Goal: Task Accomplishment & Management: Manage account settings

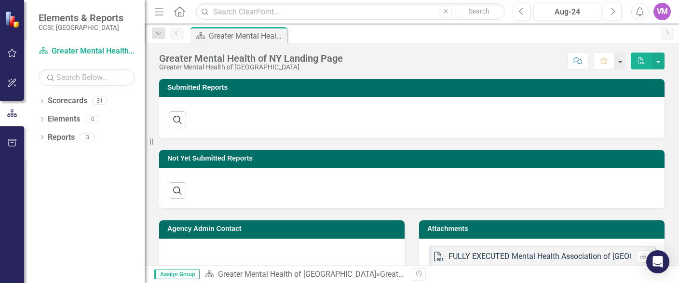
click at [13, 50] on icon "button" at bounding box center [12, 53] width 9 height 9
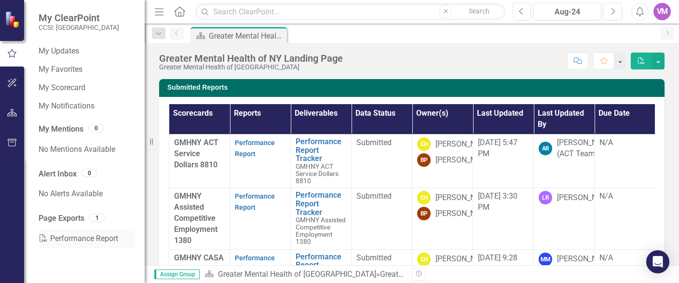
click at [76, 240] on link "PDF Performance Report" at bounding box center [87, 238] width 96 height 19
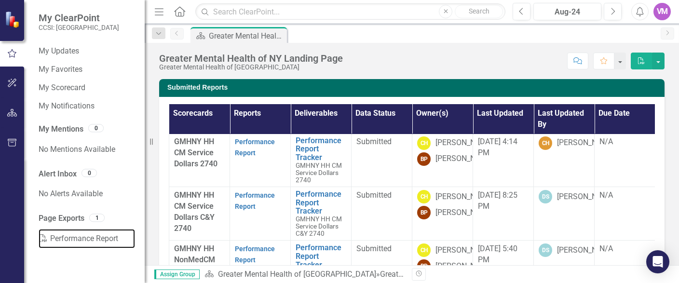
scroll to position [381, 0]
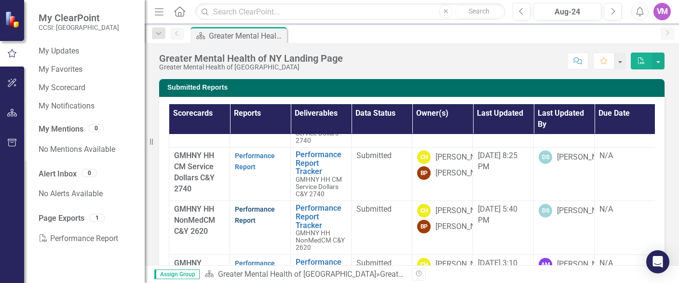
click at [255, 218] on link "Performance Report" at bounding box center [255, 215] width 40 height 19
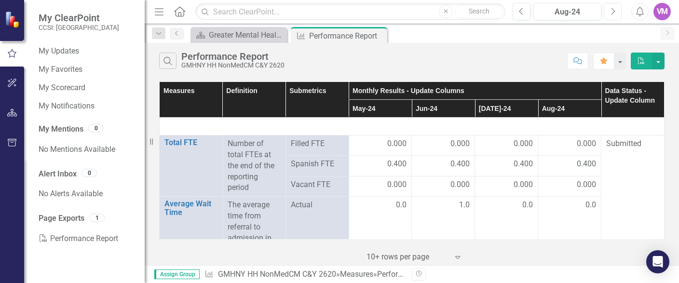
click at [616, 12] on icon "Next" at bounding box center [612, 11] width 5 height 9
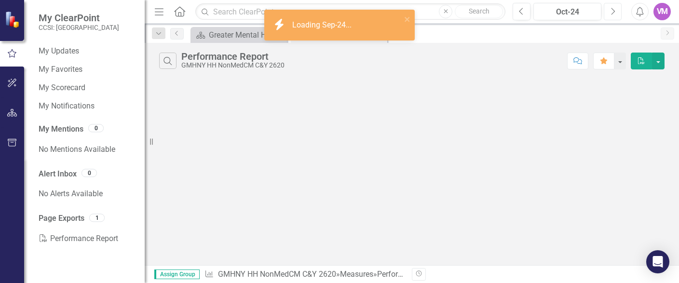
click at [616, 12] on icon "Next" at bounding box center [612, 11] width 5 height 9
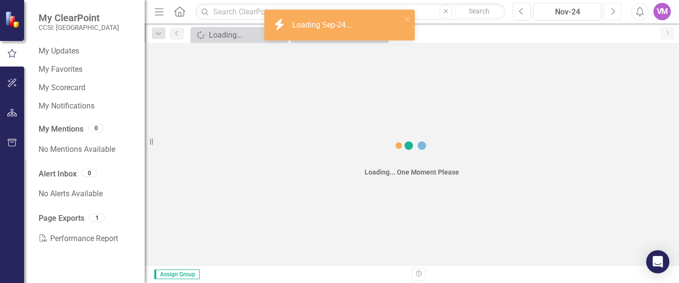
click at [616, 12] on icon "Next" at bounding box center [612, 11] width 5 height 9
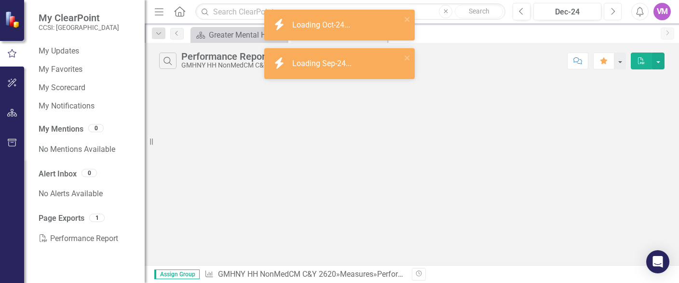
click at [616, 12] on icon "Next" at bounding box center [612, 11] width 5 height 9
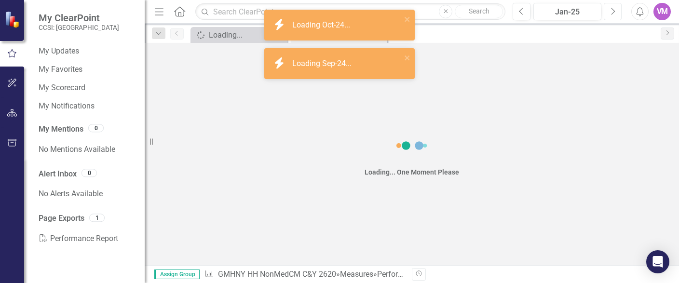
click at [616, 12] on icon "Next" at bounding box center [612, 11] width 5 height 9
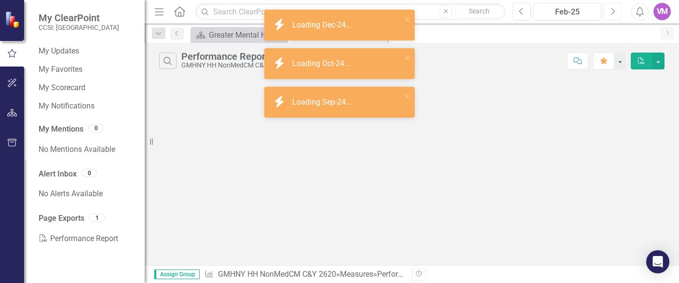
click at [616, 12] on icon "Next" at bounding box center [612, 11] width 5 height 9
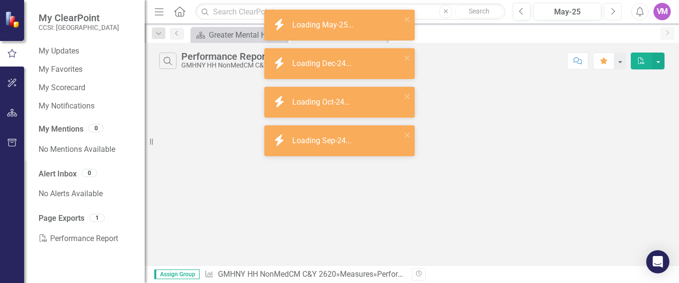
click at [616, 12] on icon "Next" at bounding box center [612, 11] width 5 height 9
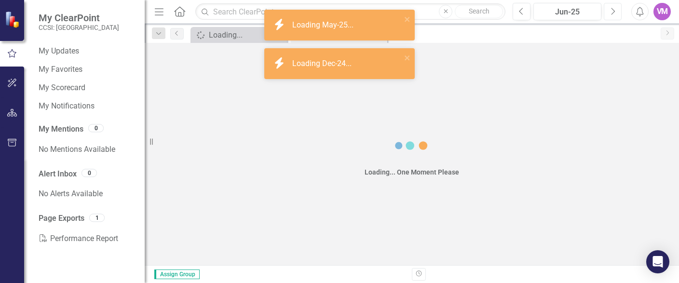
click at [616, 12] on icon "Next" at bounding box center [612, 11] width 5 height 9
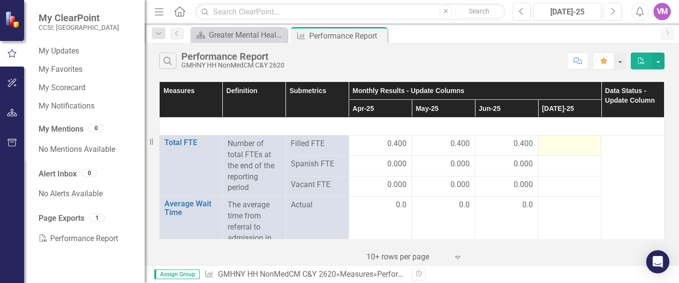
click at [575, 150] on td at bounding box center [569, 146] width 63 height 20
click at [577, 147] on div at bounding box center [569, 144] width 53 height 12
click at [576, 145] on div at bounding box center [569, 144] width 53 height 12
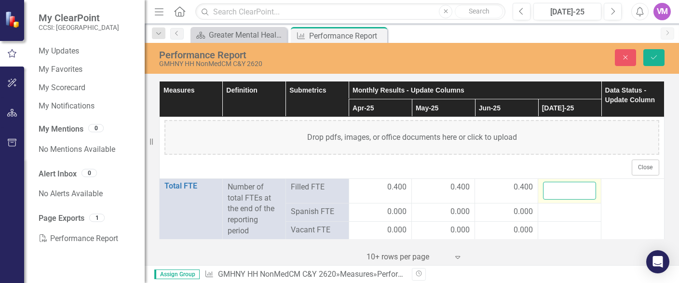
click at [568, 192] on input "number" at bounding box center [569, 191] width 53 height 18
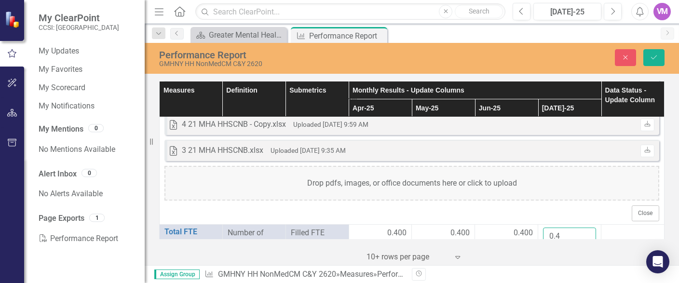
scroll to position [1471, 0]
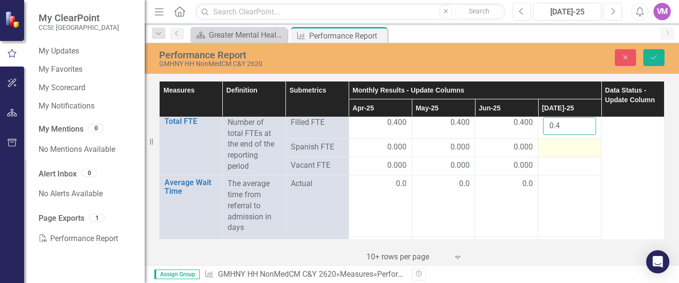
type input "0.4"
click at [566, 147] on div at bounding box center [569, 148] width 53 height 12
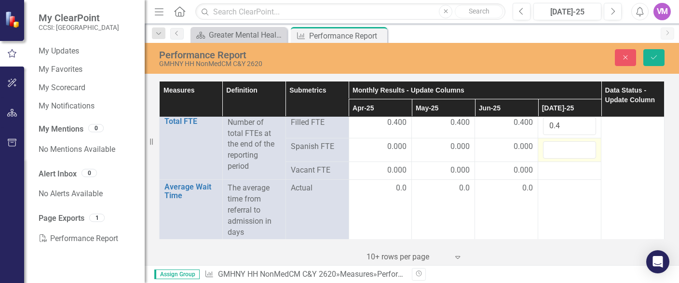
click at [570, 147] on input "number" at bounding box center [569, 150] width 53 height 18
type input "0"
click at [557, 163] on td at bounding box center [569, 171] width 63 height 18
click at [564, 167] on div at bounding box center [569, 171] width 53 height 12
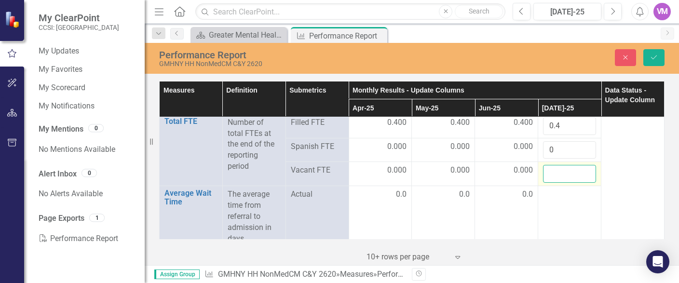
click at [564, 173] on input "number" at bounding box center [569, 174] width 53 height 18
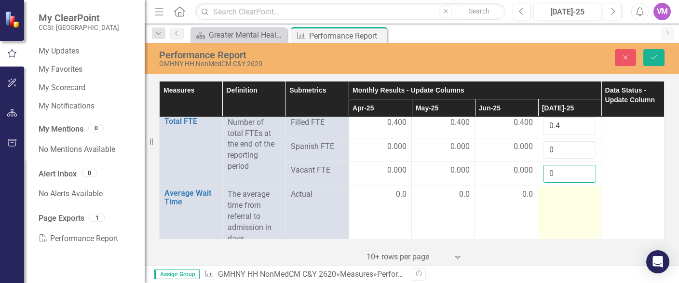
type input "0"
click at [564, 200] on td at bounding box center [569, 216] width 63 height 61
click at [565, 199] on input "number" at bounding box center [569, 198] width 53 height 18
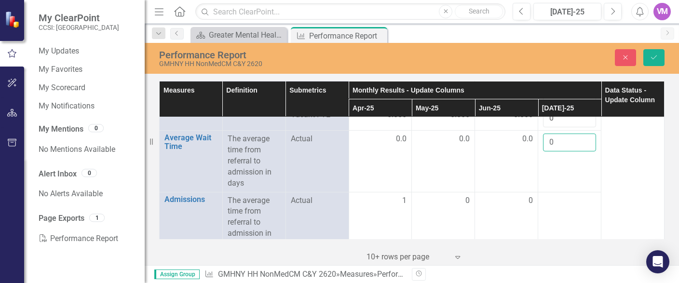
scroll to position [1527, 0]
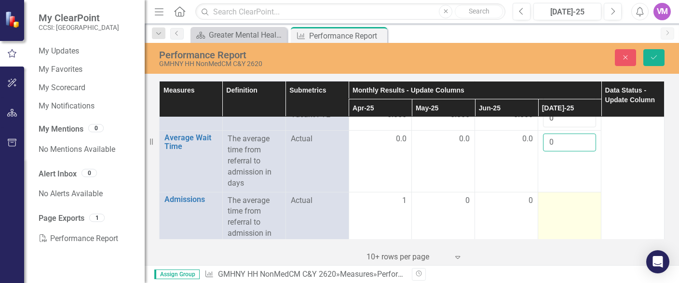
type input "0"
click at [557, 204] on div at bounding box center [569, 201] width 53 height 12
click at [567, 202] on input "number" at bounding box center [569, 204] width 53 height 18
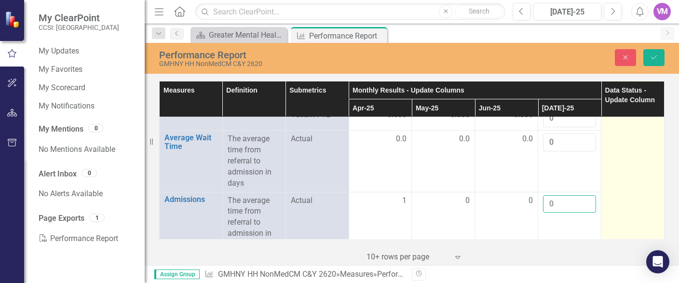
type input "0"
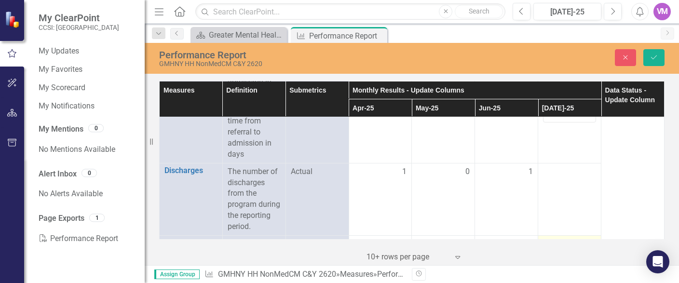
scroll to position [1637, 0]
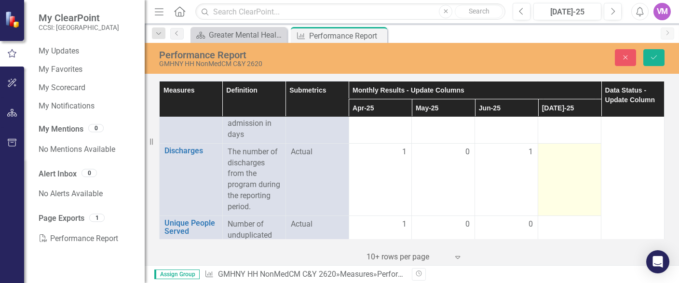
click at [554, 186] on td at bounding box center [569, 179] width 63 height 72
click at [556, 154] on input "number" at bounding box center [569, 156] width 53 height 18
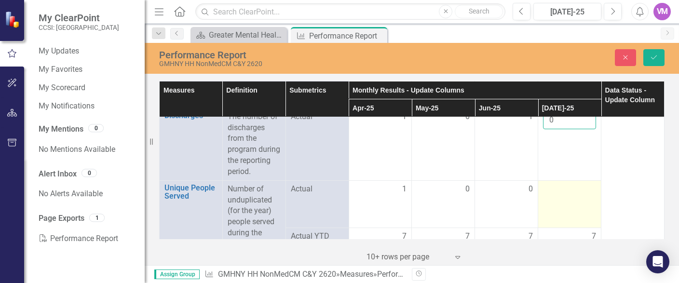
scroll to position [1692, 0]
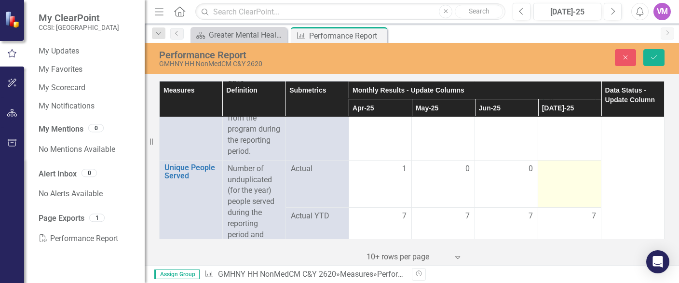
type input "0"
click at [569, 181] on td at bounding box center [569, 183] width 63 height 47
click at [567, 165] on input "number" at bounding box center [569, 173] width 53 height 18
type input "0"
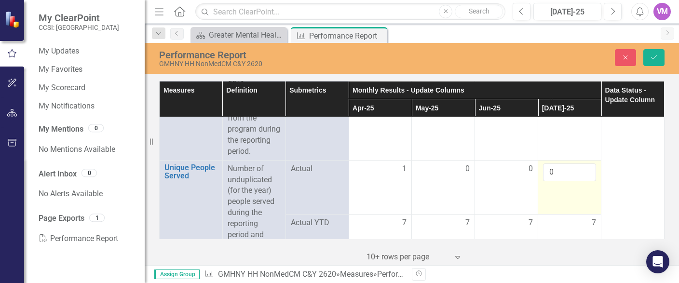
click at [563, 191] on td "0" at bounding box center [569, 187] width 63 height 54
click at [555, 220] on div "7" at bounding box center [569, 223] width 53 height 11
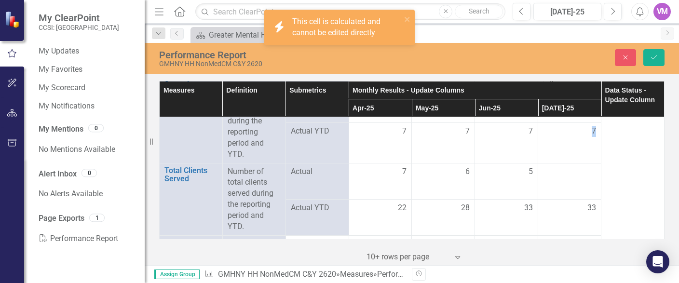
scroll to position [1803, 0]
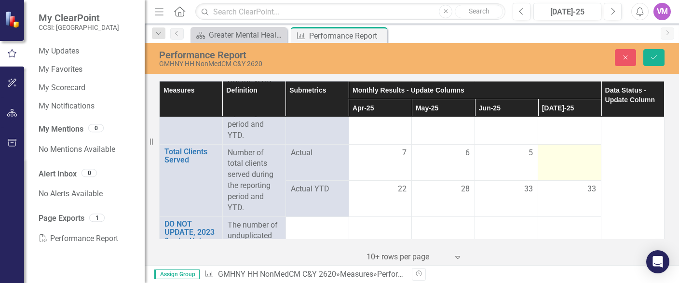
click at [566, 151] on div at bounding box center [569, 154] width 53 height 12
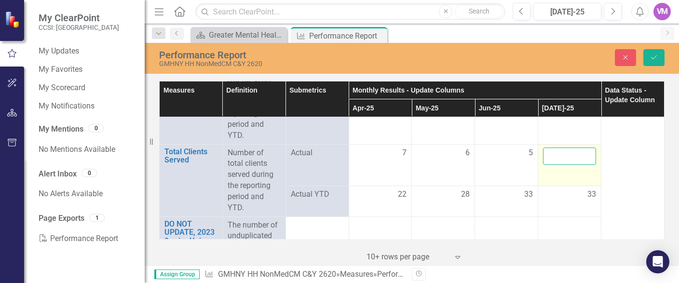
click at [567, 153] on input "number" at bounding box center [569, 157] width 53 height 18
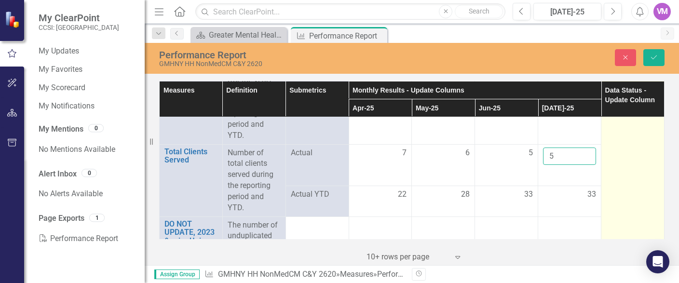
type input "5"
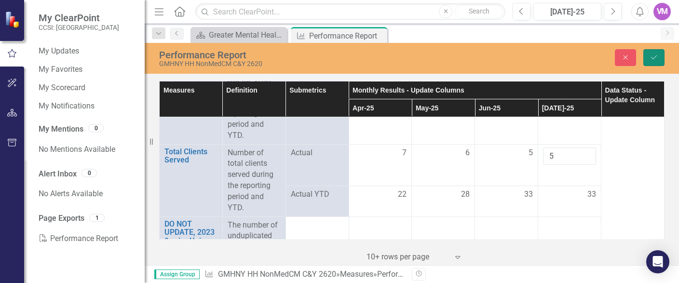
click at [653, 57] on icon "Save" at bounding box center [654, 57] width 9 height 7
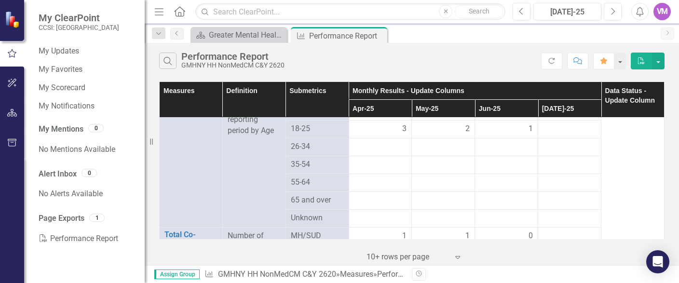
scroll to position [2208, 0]
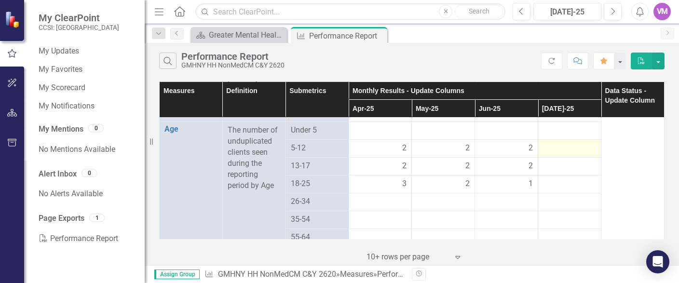
click at [583, 158] on td at bounding box center [569, 149] width 63 height 18
click at [580, 154] on div at bounding box center [569, 149] width 53 height 12
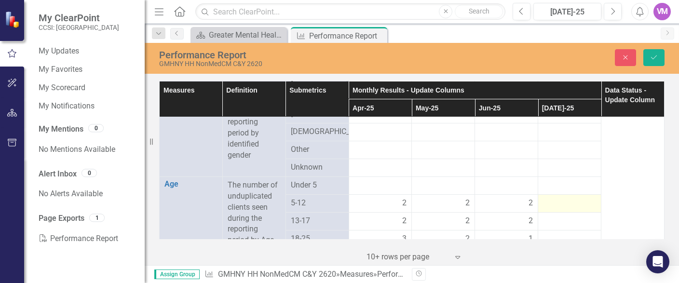
scroll to position [2262, 0]
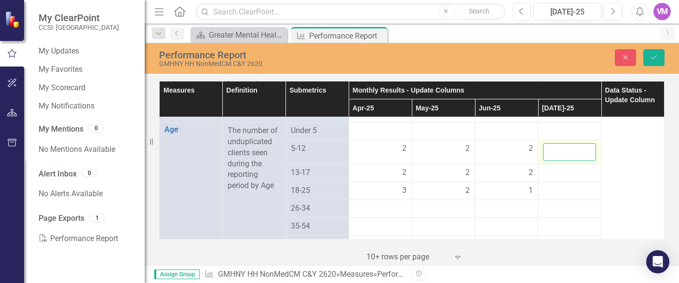
click at [571, 158] on input "number" at bounding box center [569, 152] width 53 height 18
type input "2"
click at [567, 179] on div at bounding box center [569, 173] width 53 height 12
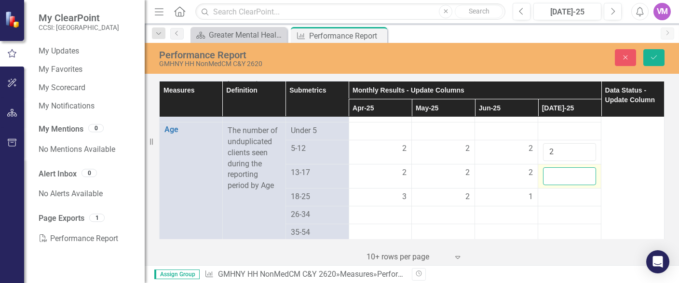
click at [562, 185] on input "number" at bounding box center [569, 176] width 53 height 18
type input "2"
click at [564, 206] on td at bounding box center [569, 197] width 63 height 18
click at [564, 203] on div at bounding box center [569, 198] width 53 height 12
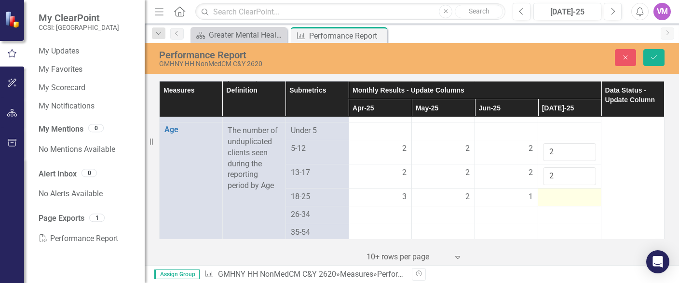
click at [564, 203] on div at bounding box center [569, 198] width 53 height 12
click at [552, 206] on input "number" at bounding box center [569, 201] width 53 height 18
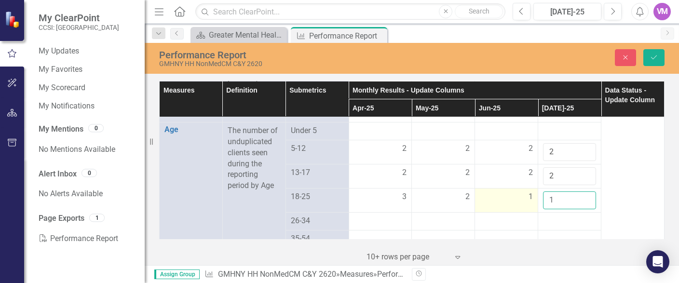
type input "1"
click at [523, 212] on td "1" at bounding box center [506, 200] width 63 height 24
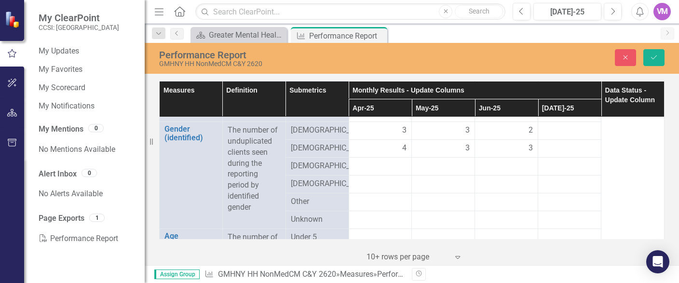
scroll to position [2152, 0]
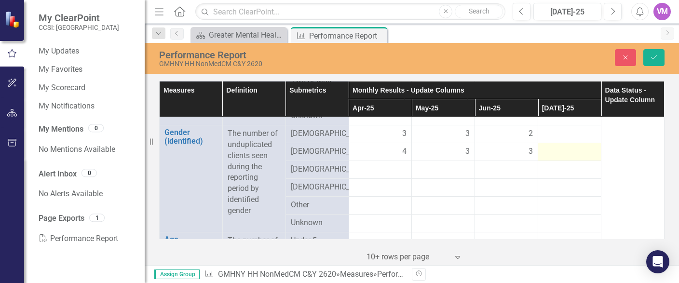
click at [559, 158] on div at bounding box center [569, 152] width 53 height 12
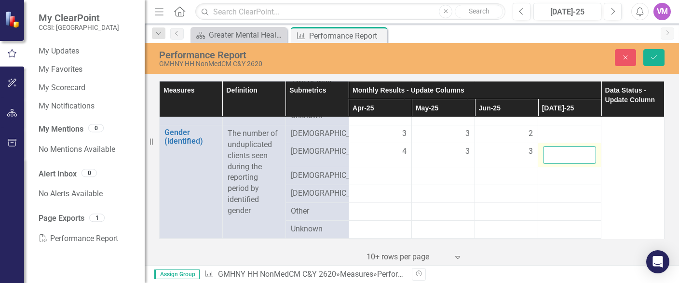
click at [563, 163] on input "number" at bounding box center [569, 155] width 53 height 18
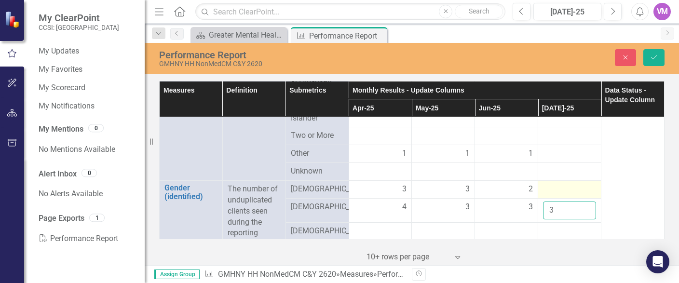
type input "3"
click at [574, 195] on div at bounding box center [569, 190] width 53 height 12
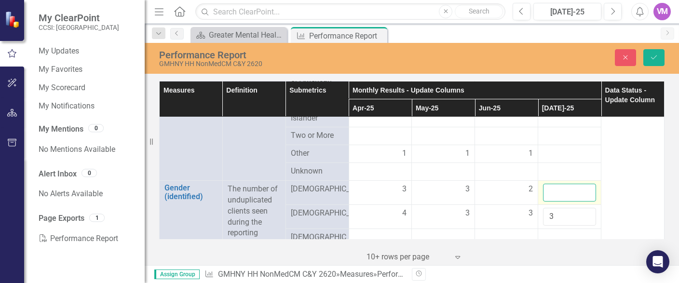
click at [564, 197] on input "number" at bounding box center [569, 193] width 53 height 18
type input "2"
click at [550, 160] on div at bounding box center [569, 154] width 53 height 12
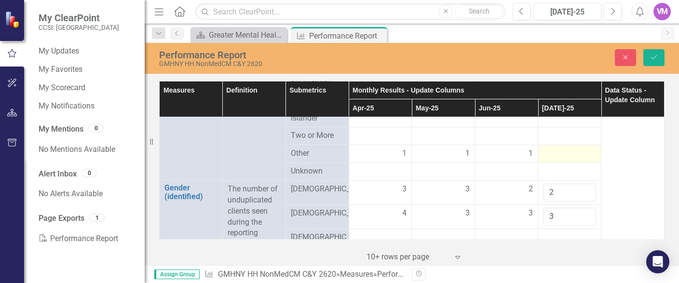
click at [550, 160] on div at bounding box center [569, 154] width 53 height 12
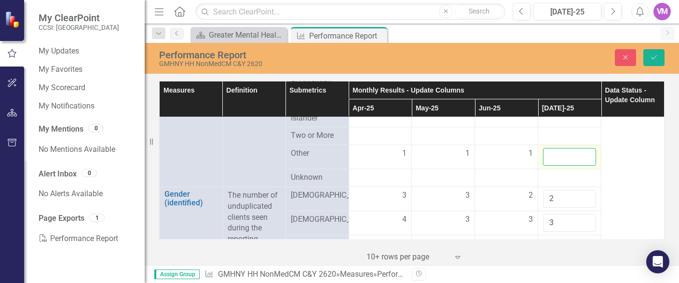
click at [557, 164] on input "number" at bounding box center [569, 157] width 53 height 18
type input "1"
click at [547, 169] on td "1" at bounding box center [569, 157] width 63 height 24
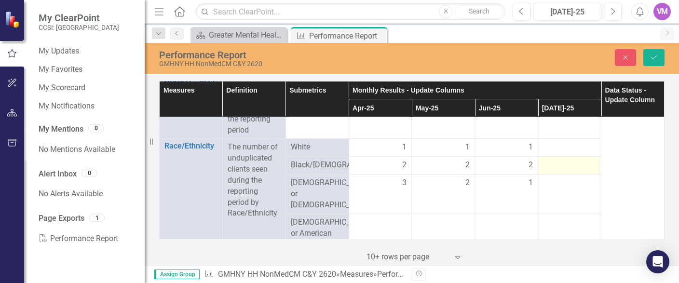
scroll to position [1931, 0]
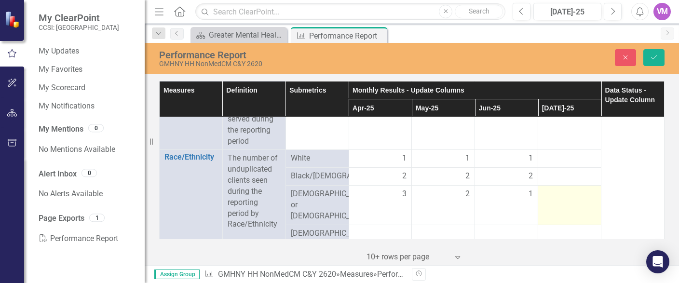
click at [571, 196] on td at bounding box center [569, 206] width 63 height 40
click at [571, 195] on td at bounding box center [569, 206] width 63 height 40
click at [569, 205] on input "number" at bounding box center [569, 198] width 53 height 18
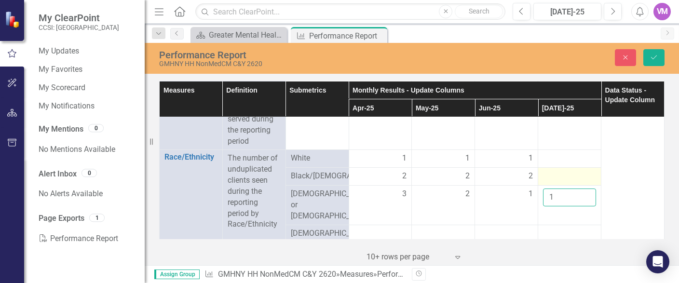
type input "1"
click at [560, 174] on div at bounding box center [569, 177] width 53 height 12
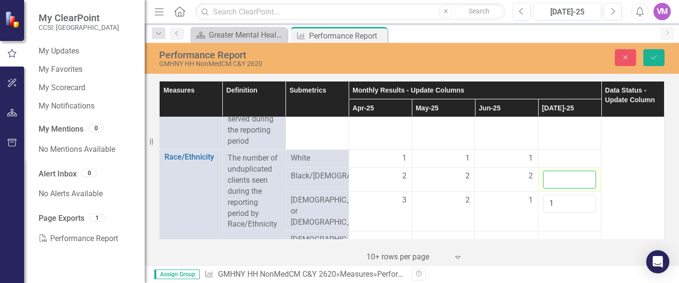
click at [560, 175] on input "number" at bounding box center [569, 180] width 53 height 18
type input "2"
click at [559, 153] on div at bounding box center [569, 159] width 53 height 12
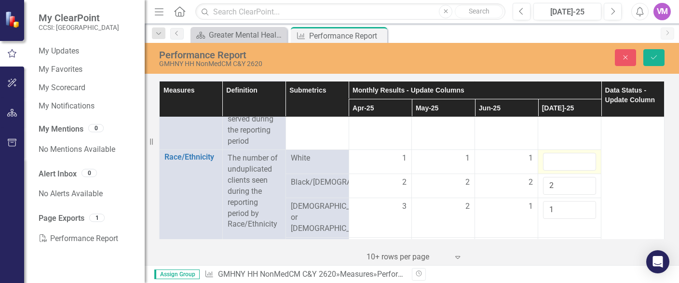
click at [559, 153] on input "number" at bounding box center [569, 162] width 53 height 18
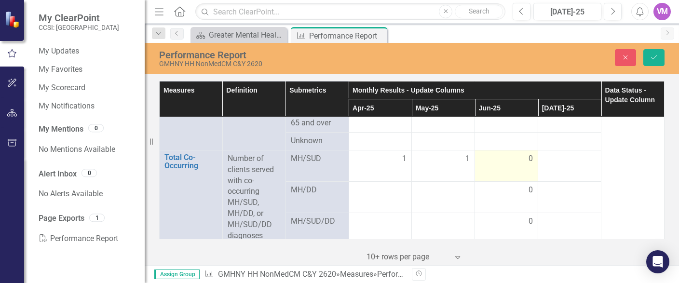
scroll to position [2428, 0]
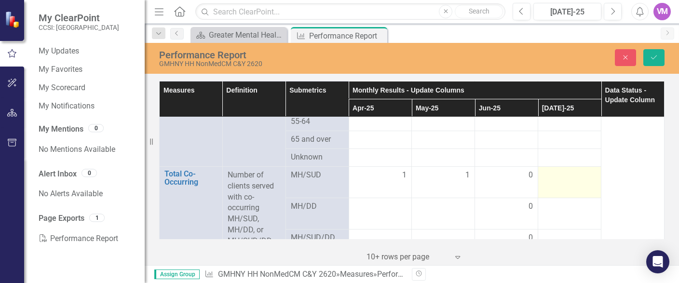
type input "1"
click at [568, 181] on td at bounding box center [569, 181] width 63 height 31
click at [566, 179] on input "number" at bounding box center [569, 179] width 53 height 18
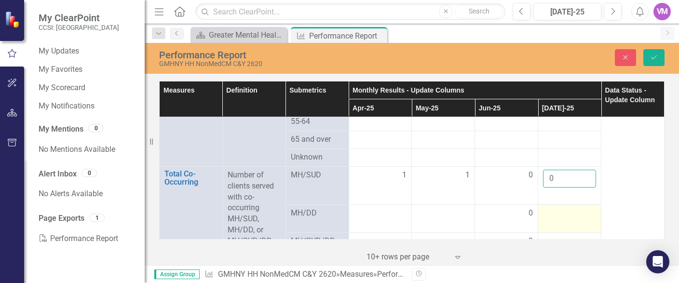
type input "0"
click at [568, 208] on div at bounding box center [569, 214] width 53 height 12
click at [569, 207] on input "number" at bounding box center [569, 213] width 53 height 18
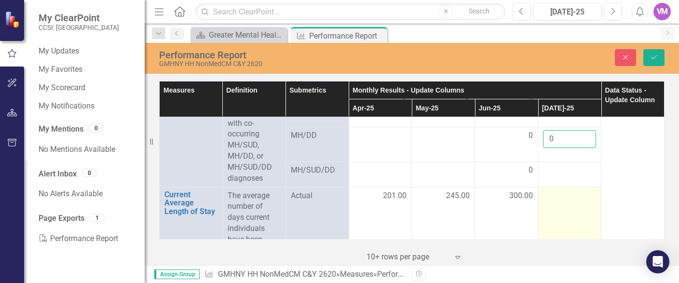
scroll to position [2483, 0]
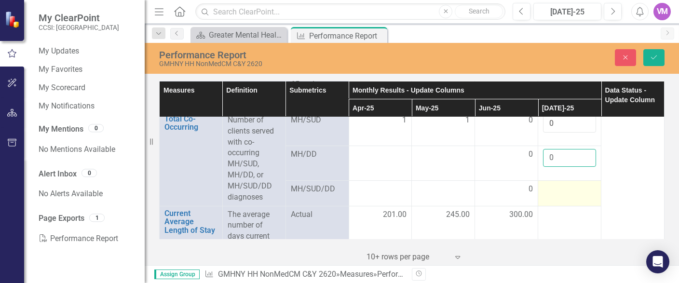
type input "0"
click at [568, 190] on td at bounding box center [569, 193] width 63 height 26
click at [568, 189] on td at bounding box center [569, 193] width 63 height 26
click at [568, 188] on td at bounding box center [569, 193] width 63 height 26
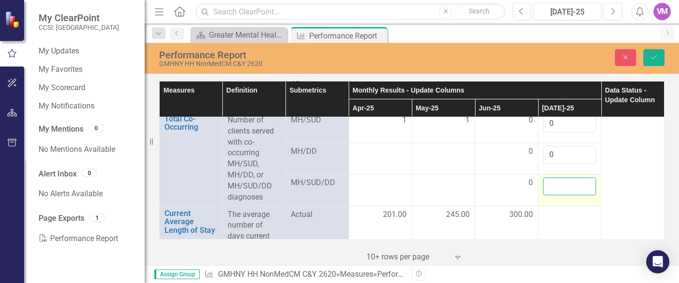
click at [561, 183] on input "number" at bounding box center [569, 187] width 53 height 18
click at [559, 180] on input "0" at bounding box center [569, 187] width 53 height 18
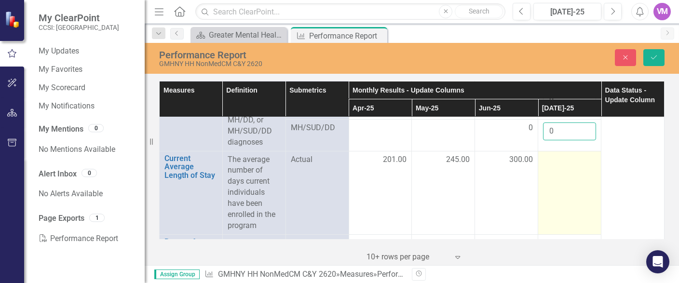
type input "0"
click at [570, 179] on td at bounding box center [569, 192] width 63 height 83
click at [557, 154] on input "number" at bounding box center [569, 163] width 53 height 18
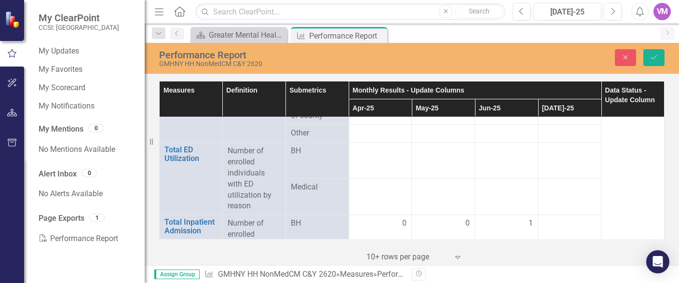
scroll to position [2814, 0]
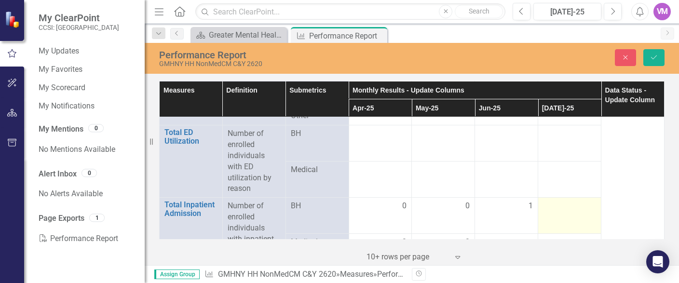
type input "330"
click at [564, 198] on td at bounding box center [569, 216] width 63 height 36
click at [564, 201] on input "number" at bounding box center [569, 210] width 53 height 18
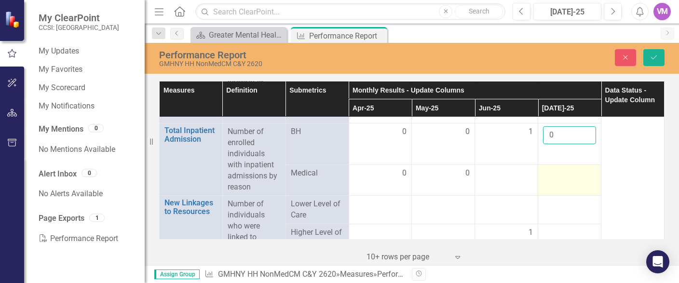
scroll to position [2870, 0]
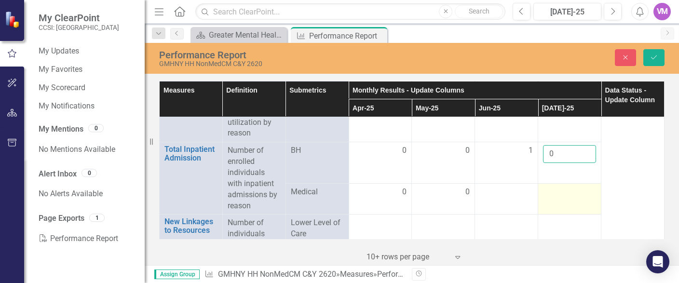
type input "0"
click at [570, 184] on td at bounding box center [569, 199] width 63 height 31
click at [556, 181] on input "number" at bounding box center [569, 190] width 53 height 18
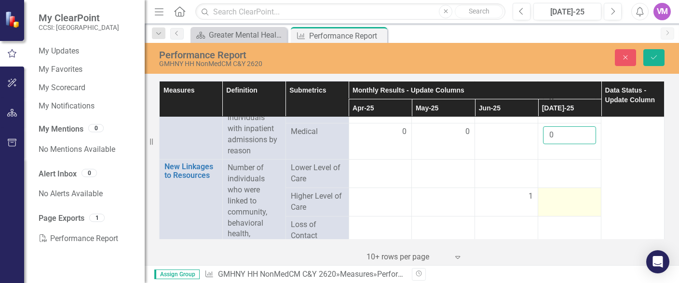
type input "0"
click at [570, 191] on div at bounding box center [569, 197] width 53 height 12
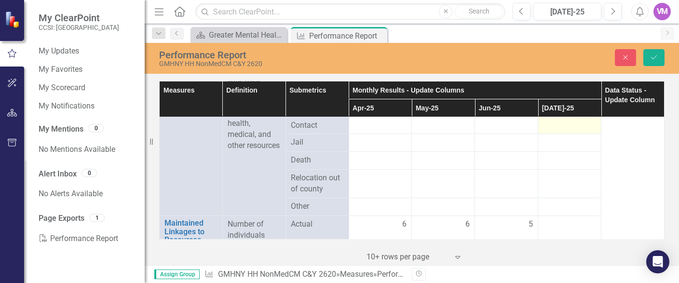
scroll to position [3090, 0]
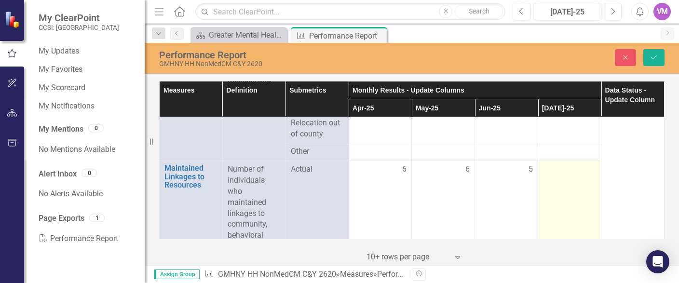
click at [593, 161] on td at bounding box center [569, 219] width 63 height 116
click at [575, 164] on input "number" at bounding box center [569, 173] width 53 height 18
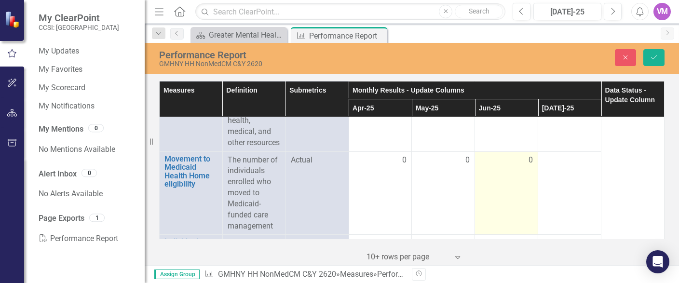
scroll to position [3201, 0]
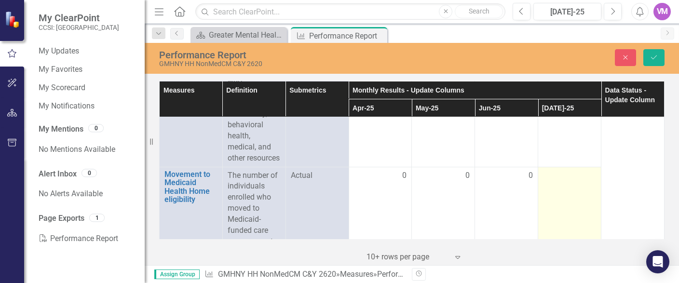
type input "5"
click at [566, 177] on td at bounding box center [569, 208] width 63 height 83
click at [557, 170] on input "number" at bounding box center [569, 179] width 53 height 18
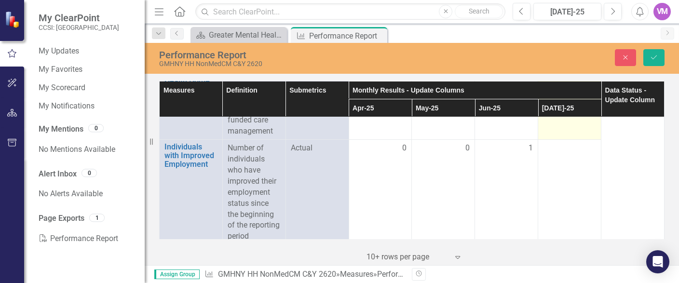
scroll to position [3256, 0]
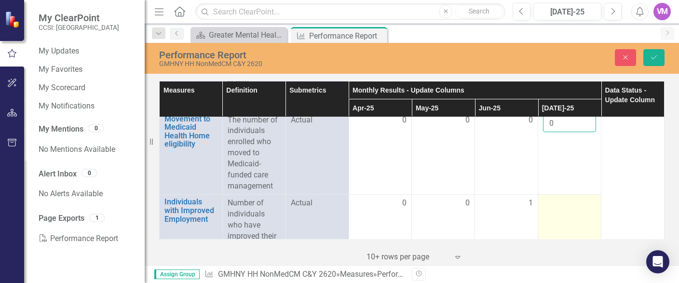
type input "0"
click at [563, 195] on td at bounding box center [569, 248] width 63 height 106
click at [564, 195] on td at bounding box center [569, 248] width 63 height 106
click at [558, 198] on input "number" at bounding box center [569, 207] width 53 height 18
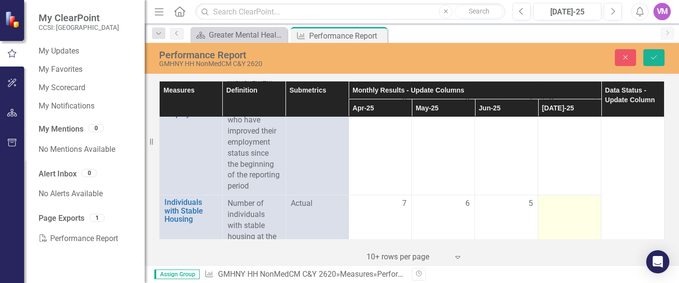
scroll to position [3366, 0]
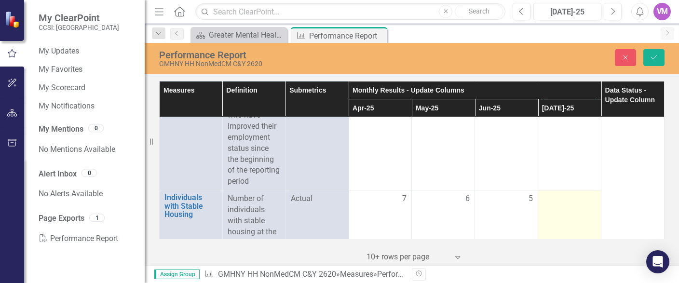
type input "0"
click at [561, 194] on td at bounding box center [569, 232] width 63 height 83
click at [550, 193] on input "number" at bounding box center [569, 202] width 53 height 18
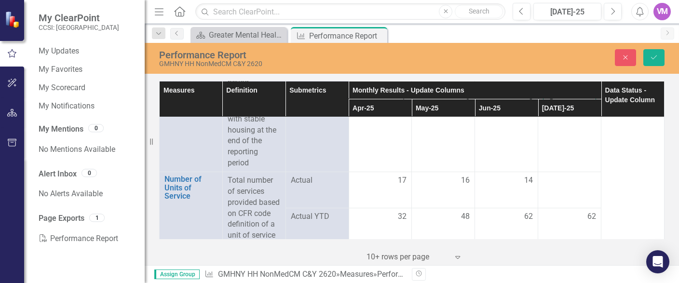
scroll to position [3477, 0]
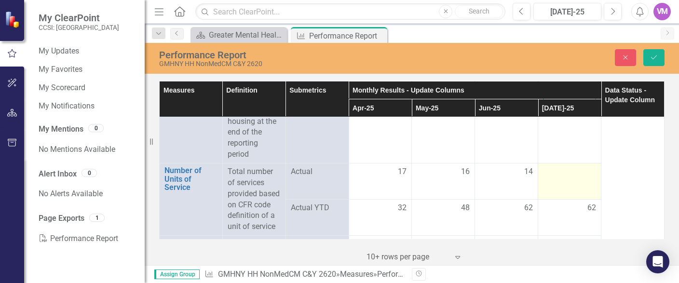
type input "5"
click at [574, 163] on td at bounding box center [569, 181] width 63 height 36
drag, startPoint x: 559, startPoint y: 139, endPoint x: 541, endPoint y: 143, distance: 18.7
click at [559, 166] on input "number" at bounding box center [569, 175] width 53 height 18
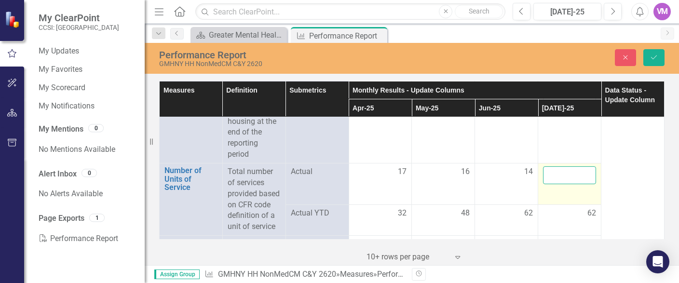
click at [566, 166] on input "number" at bounding box center [569, 175] width 53 height 18
type input "5"
click at [563, 239] on div at bounding box center [569, 245] width 53 height 12
click at [565, 239] on div at bounding box center [569, 245] width 53 height 12
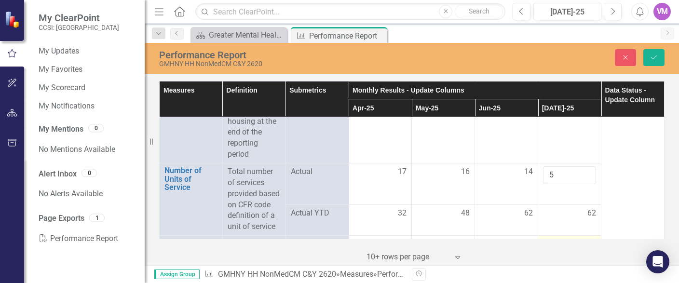
click at [555, 236] on td at bounding box center [569, 266] width 63 height 61
click at [556, 236] on td at bounding box center [569, 266] width 63 height 61
click at [551, 239] on input "number" at bounding box center [569, 248] width 53 height 18
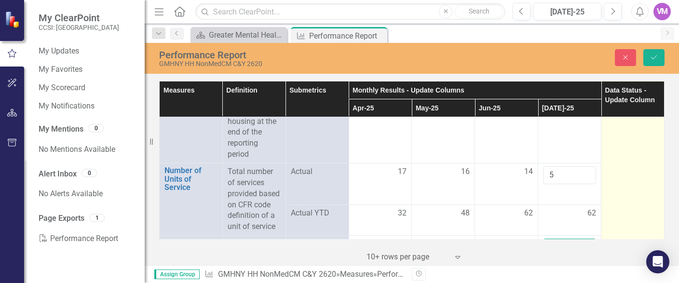
type input "711.49"
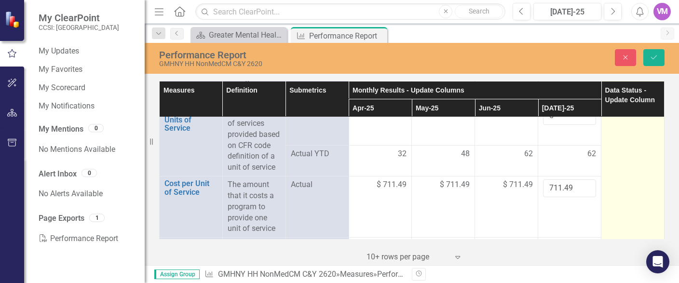
scroll to position [3548, 0]
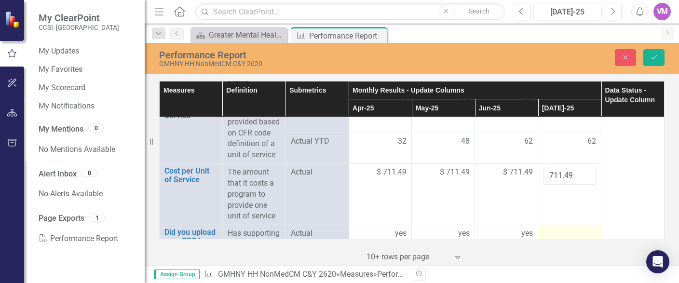
click at [576, 225] on td at bounding box center [569, 250] width 63 height 50
click at [571, 228] on input "text" at bounding box center [569, 237] width 53 height 18
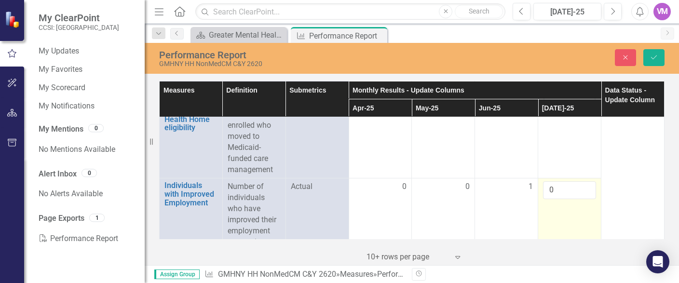
scroll to position [3217, 0]
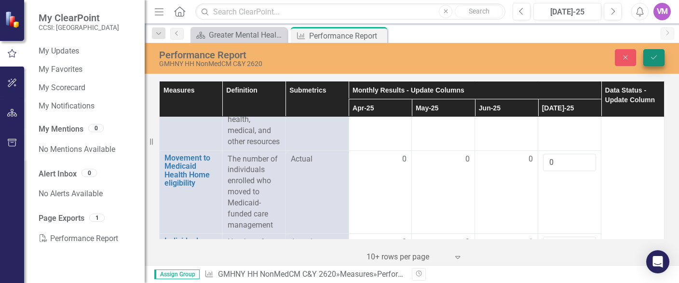
type input "yes"
click at [657, 62] on button "Save" at bounding box center [654, 57] width 21 height 17
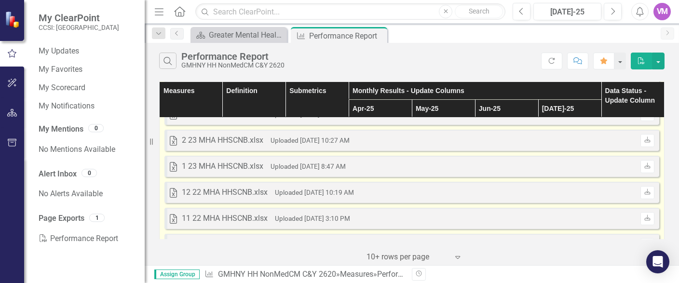
click at [391, 232] on div "Excel 6-25 GMH HHSCNB.xlsx Uploaded [DATE] 5:19 PM Download Excel 5-25 GMH HHSC…" at bounding box center [412, 49] width 495 height 1402
click at [391, 230] on div "Excel 6-25 GMH HHSCNB.xlsx Uploaded [DATE] 5:19 PM Download Excel 5-25 GMH HHSC…" at bounding box center [412, 49] width 495 height 1402
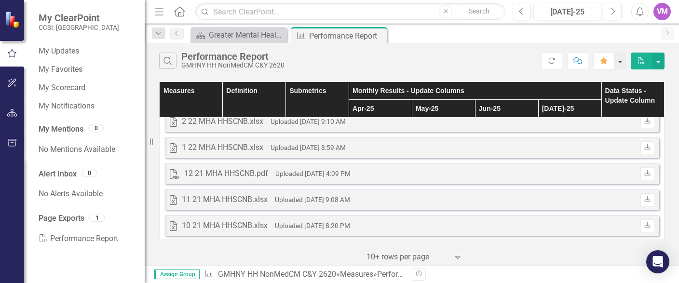
scroll to position [1324, 0]
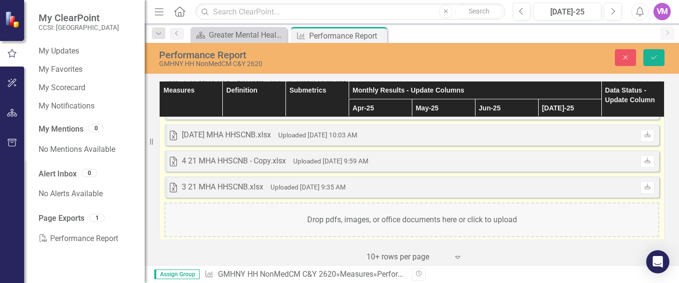
click at [391, 219] on div "Drop pdfs, images, or office documents here or click to upload" at bounding box center [412, 220] width 495 height 35
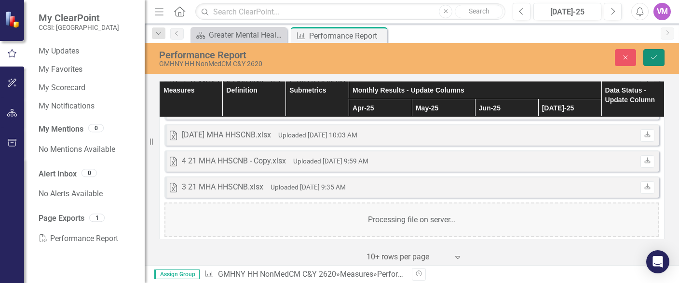
click at [655, 56] on icon "Save" at bounding box center [654, 57] width 9 height 7
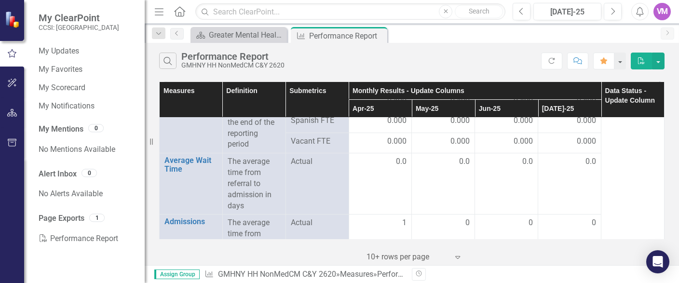
scroll to position [1368, 0]
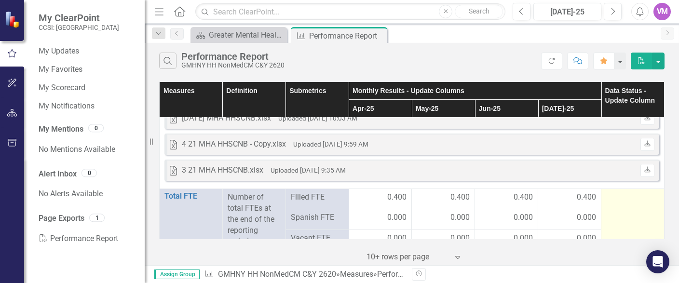
click at [626, 202] on div at bounding box center [632, 198] width 53 height 12
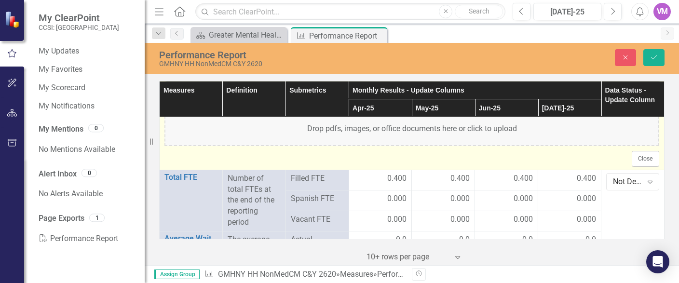
scroll to position [1478, 0]
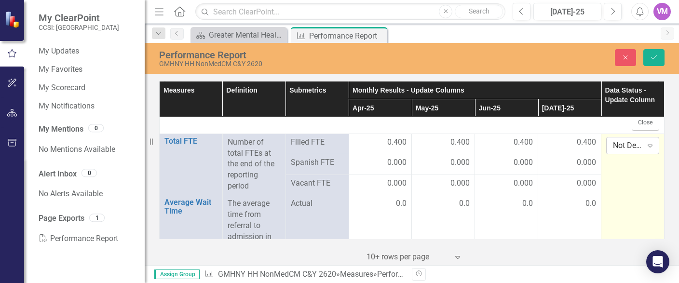
click at [654, 146] on icon "Expand" at bounding box center [651, 146] width 10 height 8
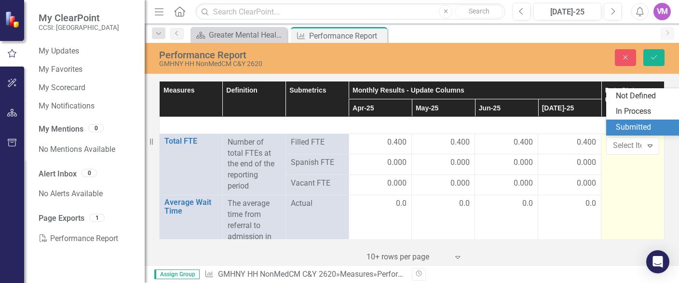
click at [633, 129] on div "Submitted" at bounding box center [647, 127] width 62 height 11
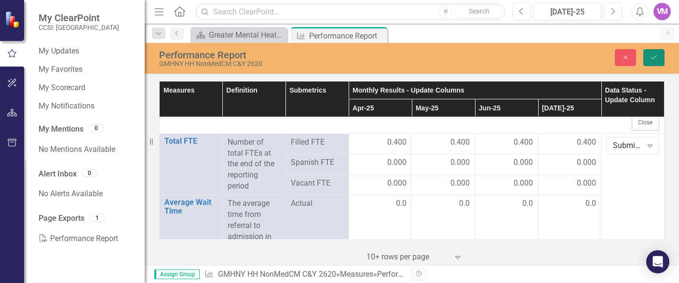
click at [651, 58] on icon "Save" at bounding box center [654, 57] width 9 height 7
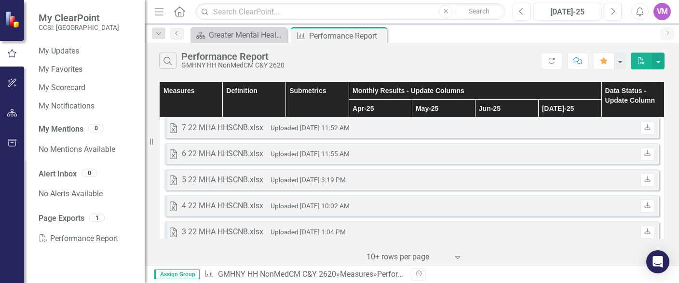
scroll to position [1435, 0]
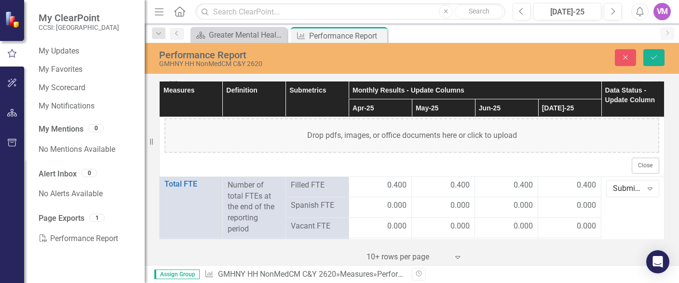
click at [18, 41] on div at bounding box center [12, 54] width 24 height 30
click at [8, 50] on icon "button" at bounding box center [12, 53] width 11 height 9
click at [65, 63] on div "My Favorites" at bounding box center [87, 70] width 96 height 16
click at [66, 86] on link "My Scorecard" at bounding box center [87, 87] width 96 height 11
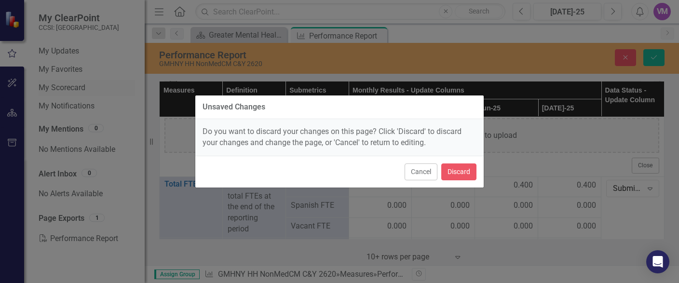
click at [66, 86] on div "Unsaved Changes Do you want to discard your changes on this page? Click 'Discar…" at bounding box center [339, 141] width 679 height 283
click at [409, 169] on button "Cancel" at bounding box center [421, 172] width 33 height 17
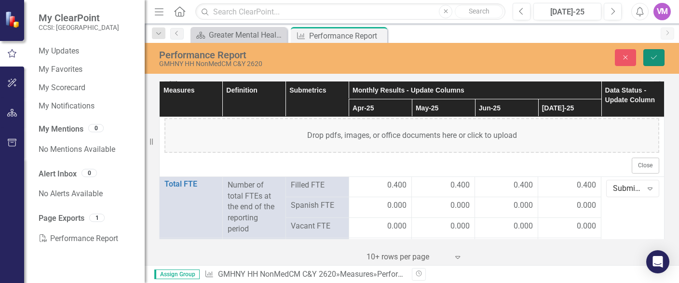
click at [656, 57] on icon "Save" at bounding box center [654, 57] width 9 height 7
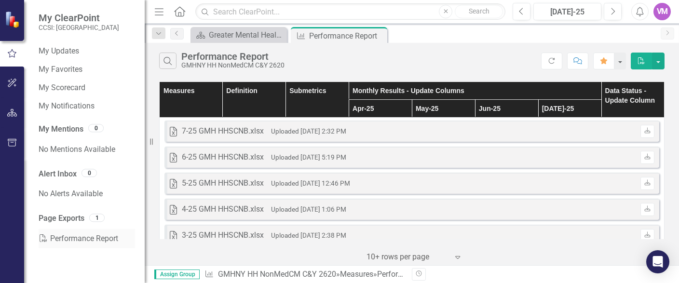
click at [69, 237] on link "PDF Performance Report" at bounding box center [87, 238] width 96 height 19
click at [14, 85] on icon "button" at bounding box center [12, 83] width 10 height 8
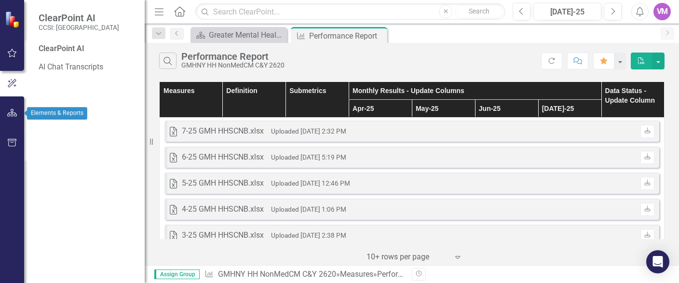
click at [11, 114] on icon "button" at bounding box center [12, 113] width 10 height 8
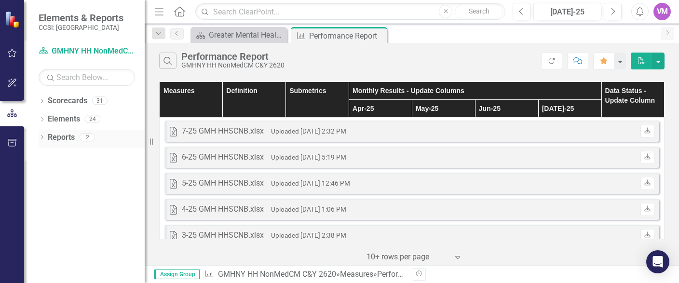
click at [64, 138] on link "Reports" at bounding box center [61, 137] width 27 height 11
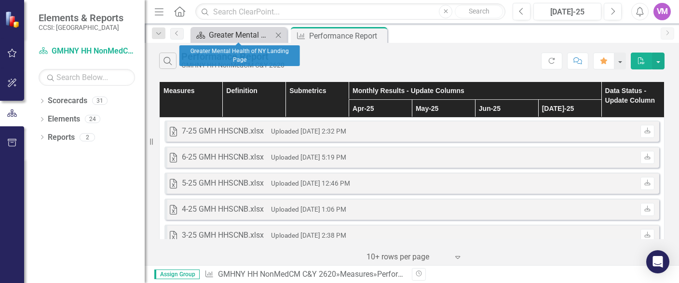
click at [243, 34] on div "Greater Mental Health of NY Landing Page" at bounding box center [241, 35] width 64 height 12
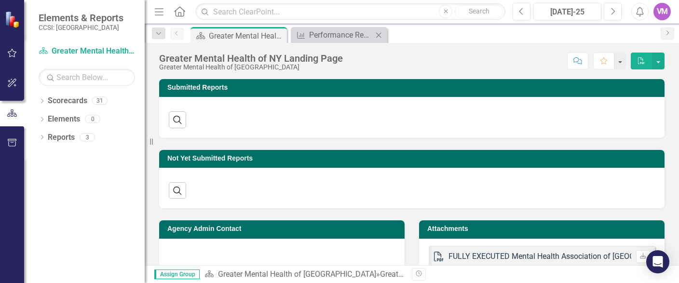
click at [382, 34] on icon "Close" at bounding box center [379, 35] width 10 height 8
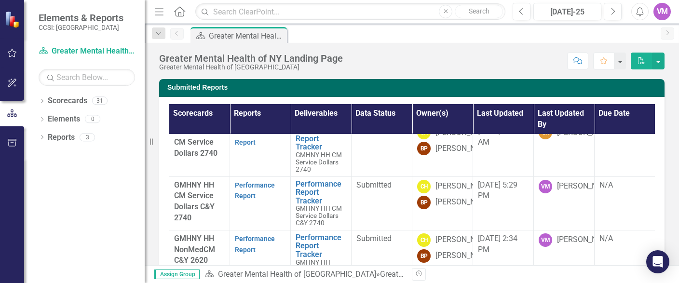
scroll to position [276, 0]
